Goal: Information Seeking & Learning: Understand process/instructions

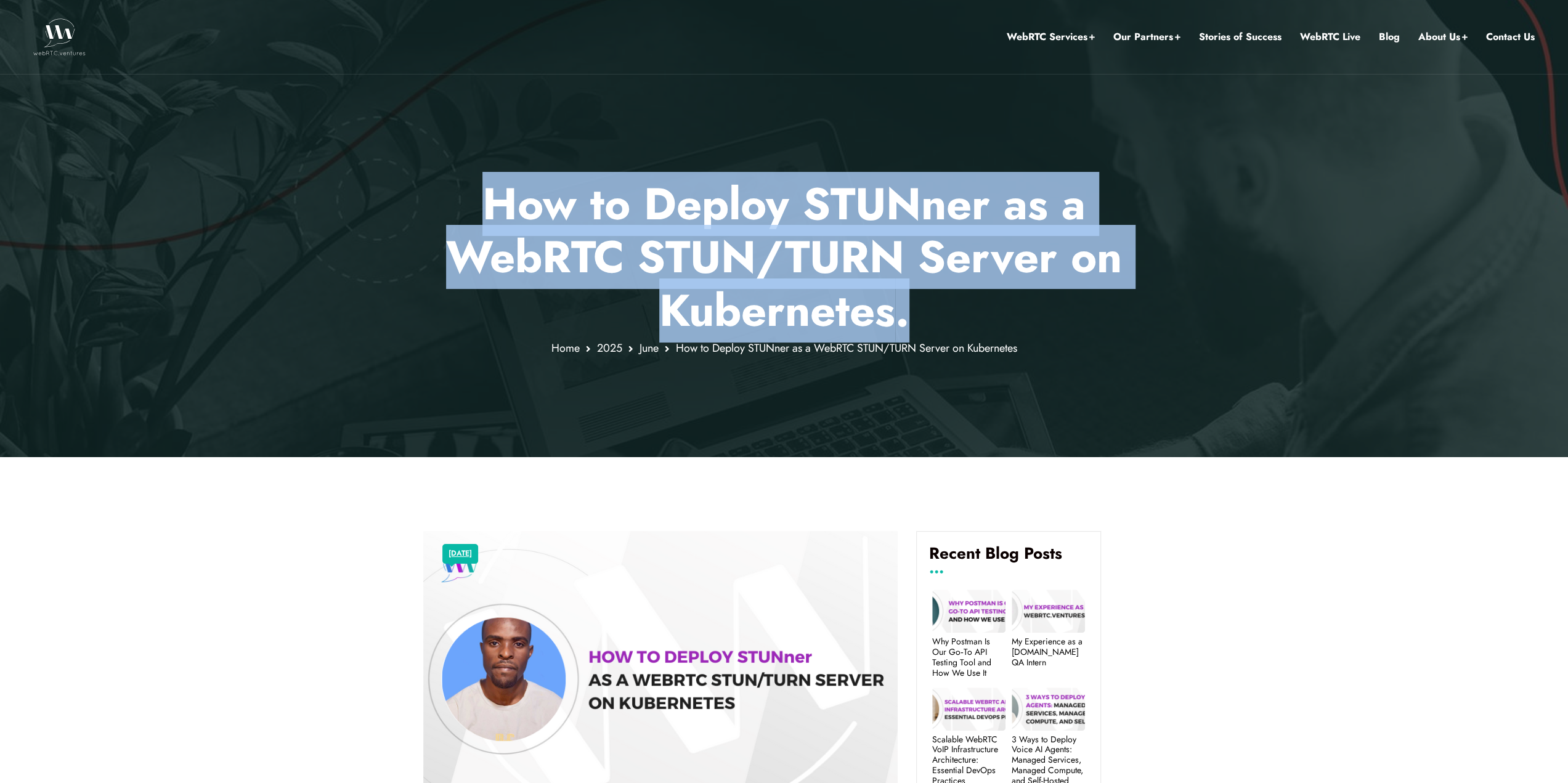
drag, startPoint x: 491, startPoint y: 193, endPoint x: 1021, endPoint y: 318, distance: 544.5
click at [1021, 318] on p "How to Deploy STUNner as a WebRTC STUN/TURN Server on Kubernetes ." at bounding box center [784, 258] width 721 height 159
click at [1013, 343] on div at bounding box center [1013, 343] width 0 height 0
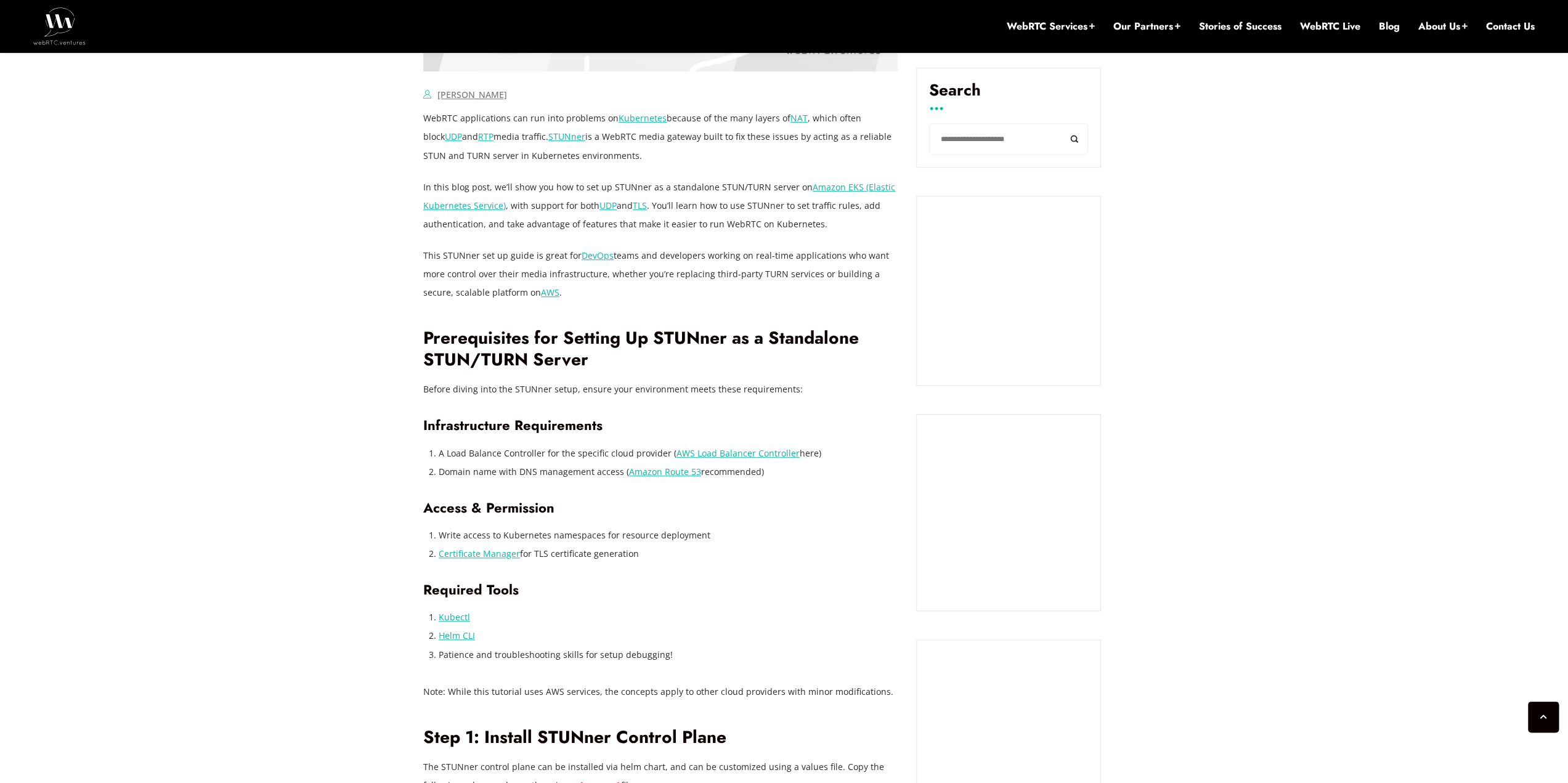
scroll to position [955, 0]
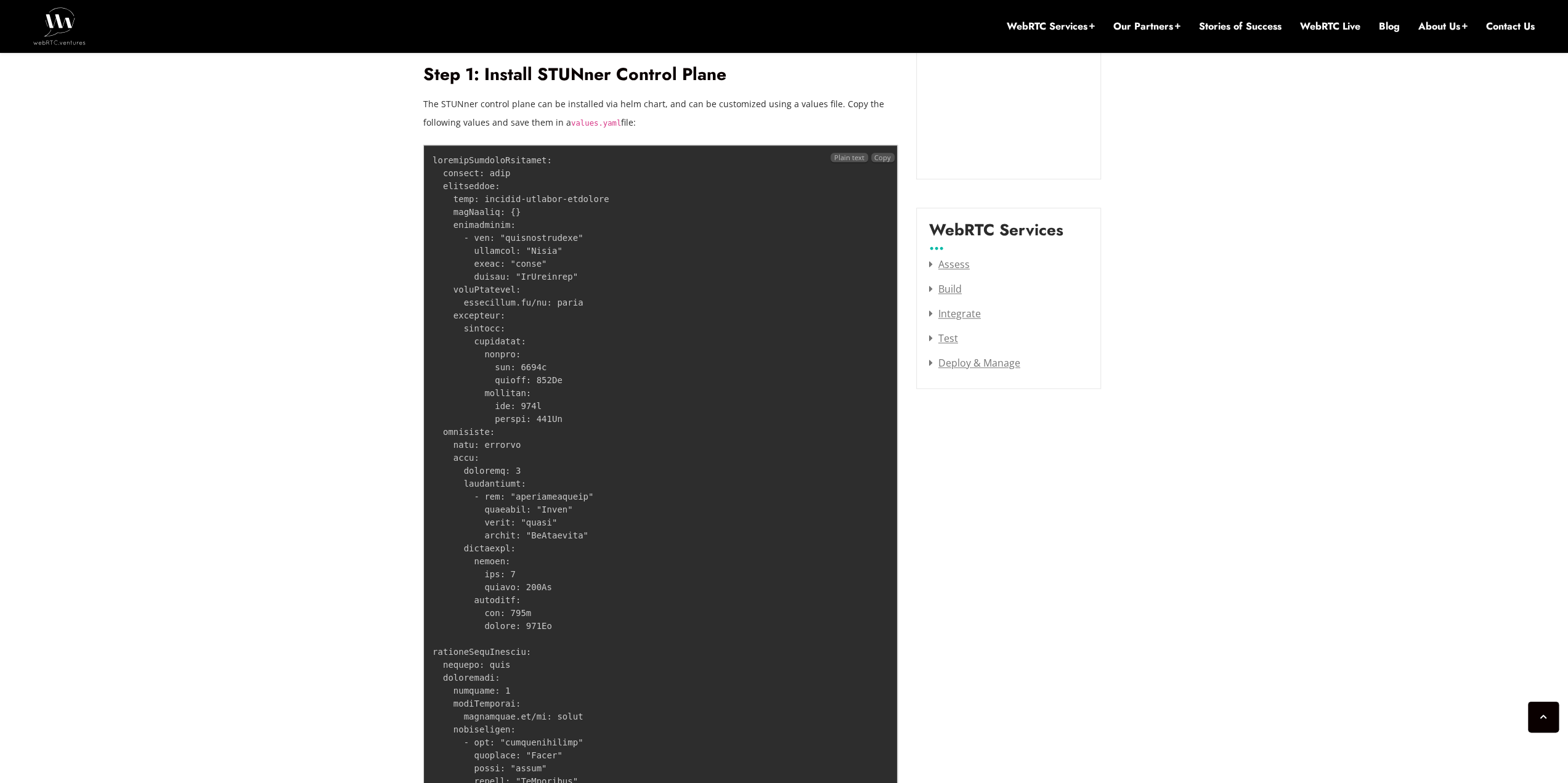
scroll to position [1510, 0]
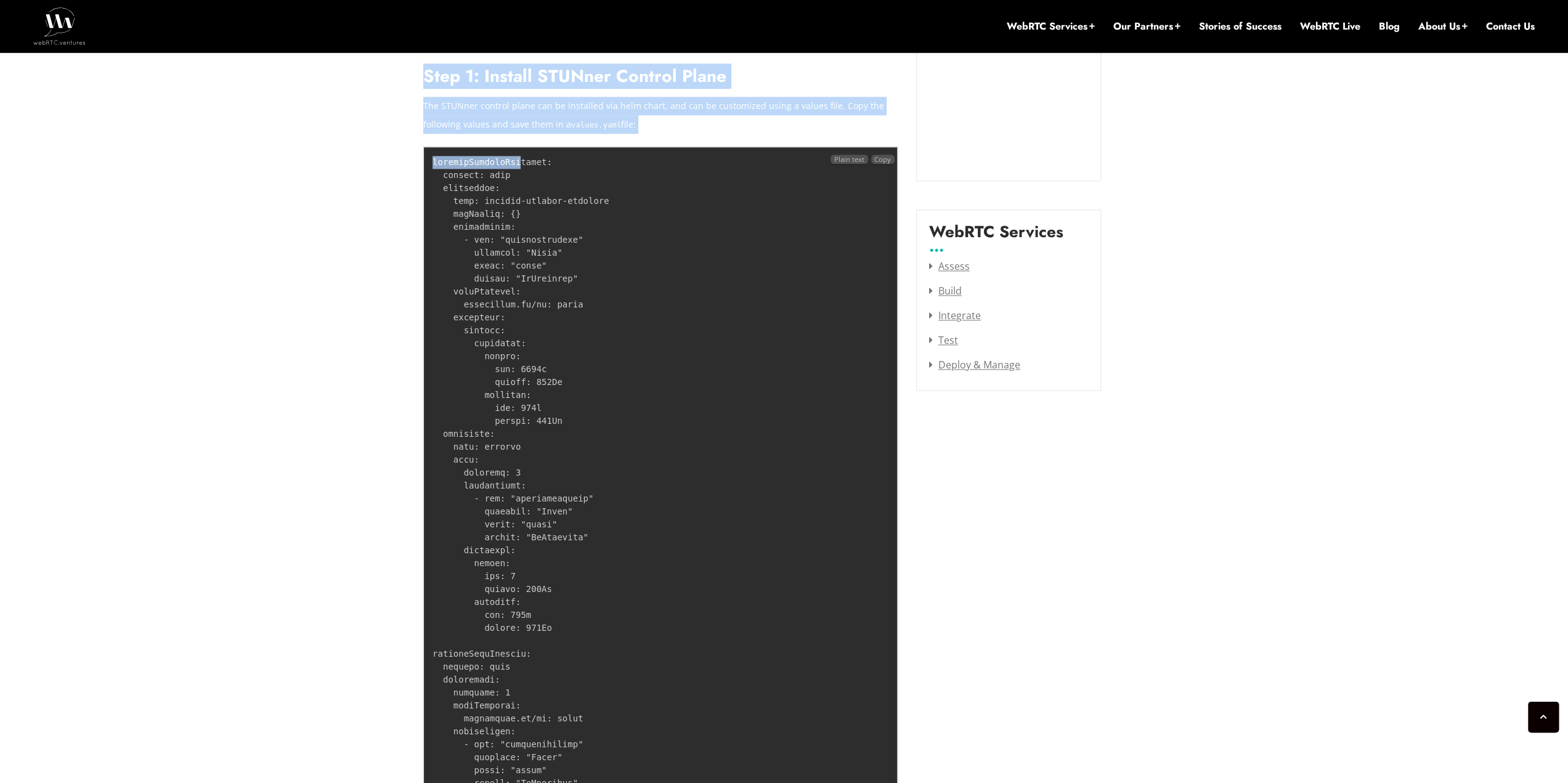
drag, startPoint x: 417, startPoint y: 153, endPoint x: 514, endPoint y: 167, distance: 98.0
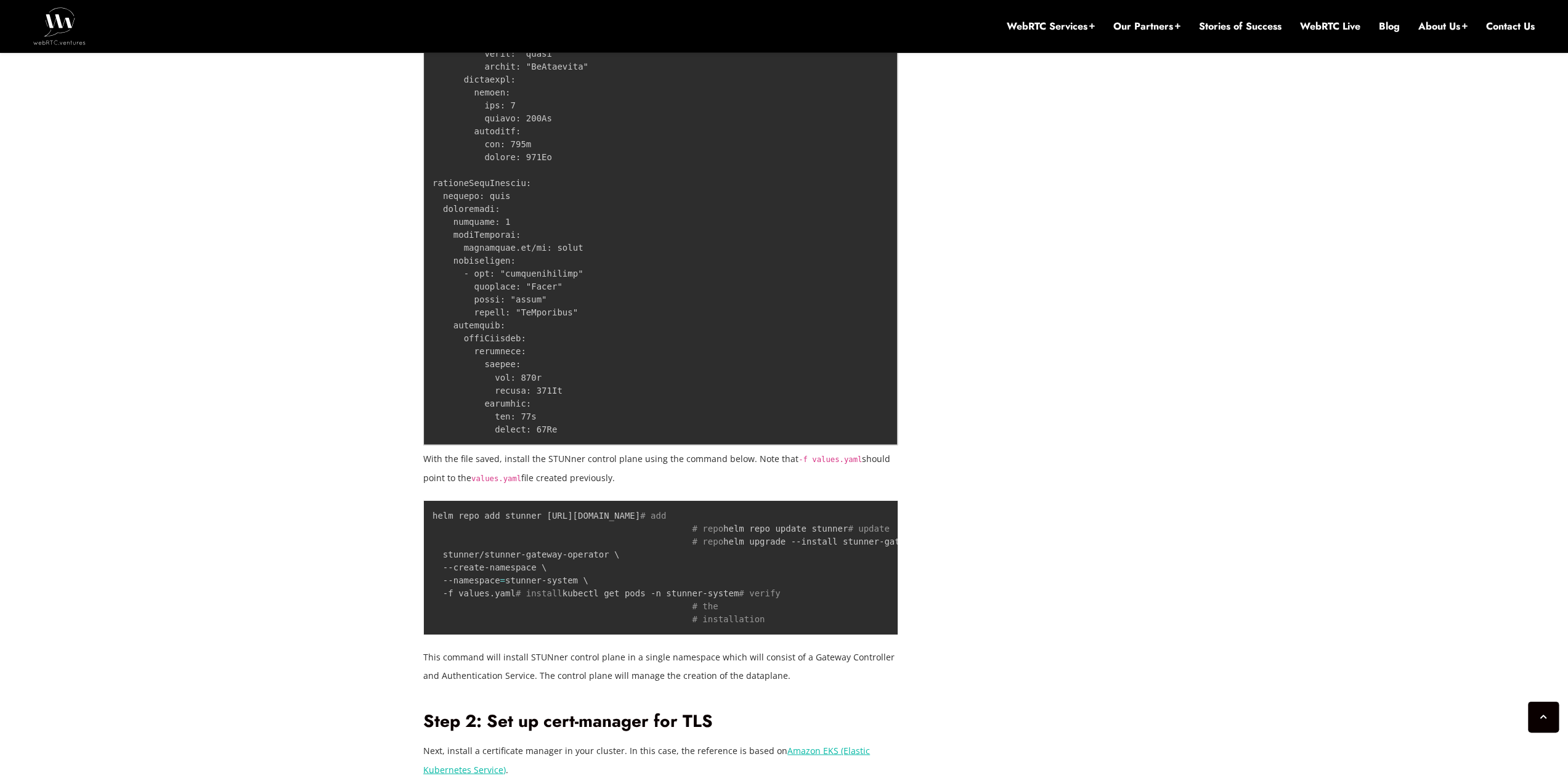
scroll to position [2188, 0]
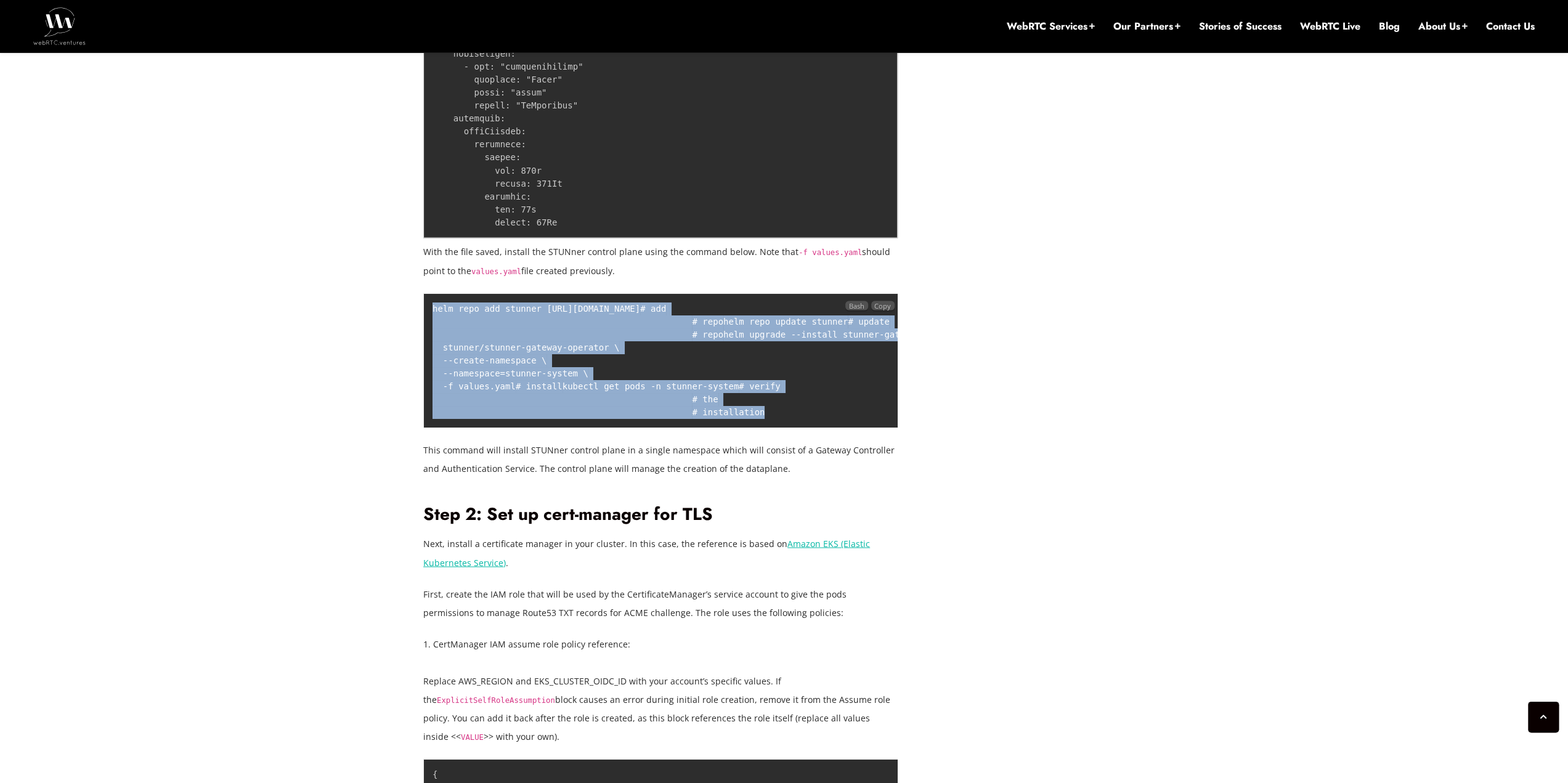
drag, startPoint x: 425, startPoint y: 303, endPoint x: 787, endPoint y: 426, distance: 382.3
click at [770, 427] on pre "helm repo add stunner [URL][DOMAIN_NAME] # add # repo helm repo update stunner …" at bounding box center [661, 360] width 474 height 135
click at [811, 404] on pre "helm repo add stunner [URL][DOMAIN_NAME] # add # repo helm repo update stunner …" at bounding box center [661, 360] width 474 height 135
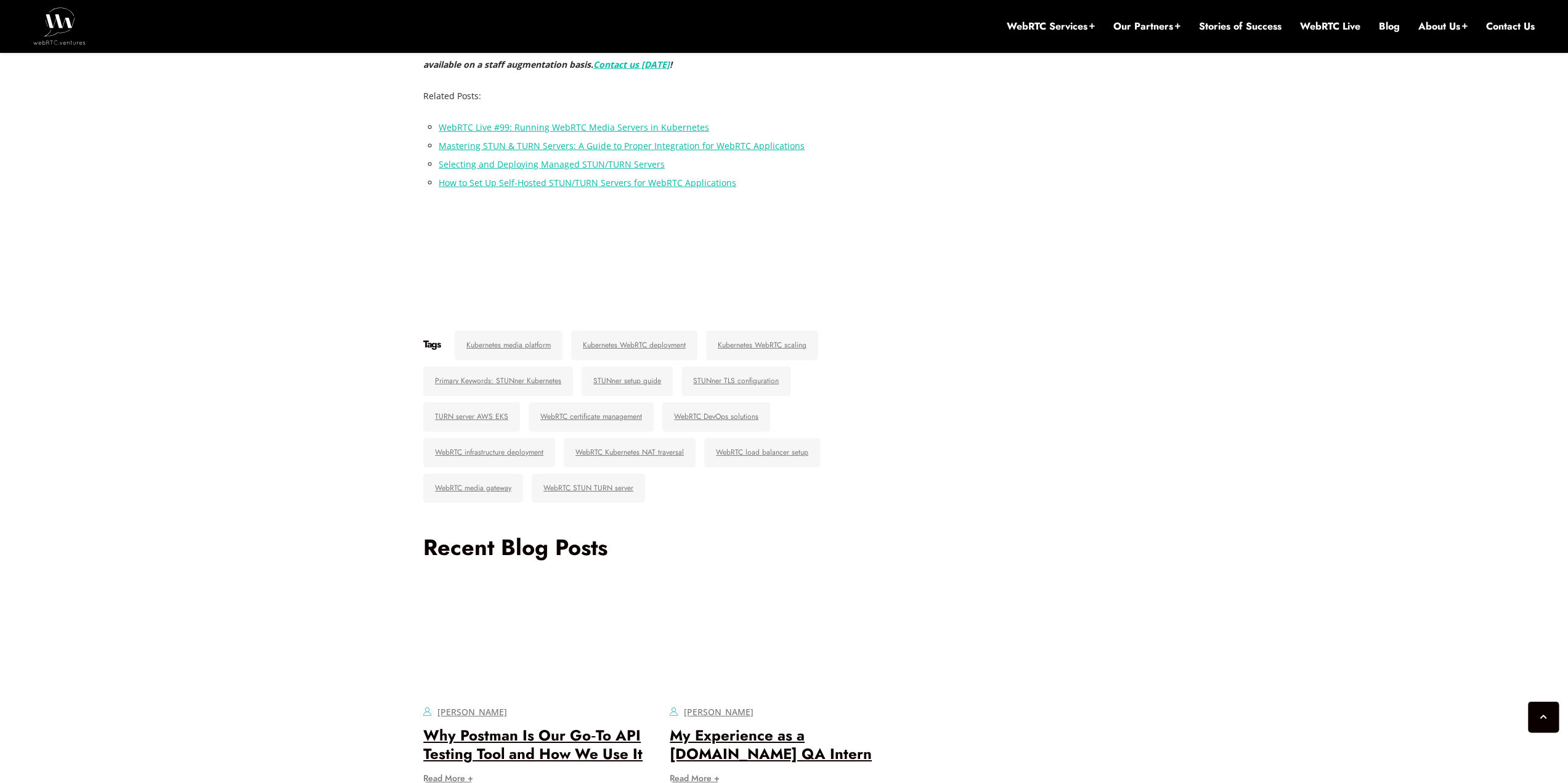
scroll to position [8474, 0]
